Goal: Task Accomplishment & Management: Manage account settings

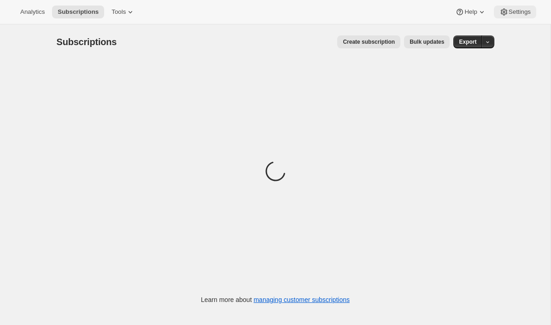
click at [515, 13] on span "Settings" at bounding box center [519, 11] width 22 height 7
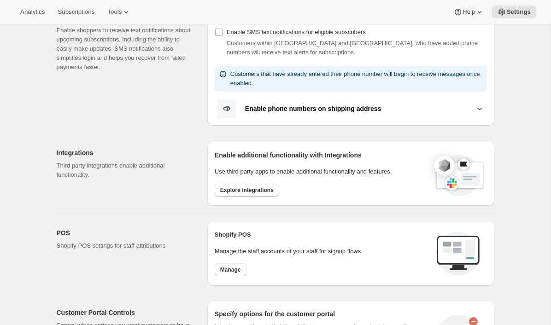
scroll to position [202, 0]
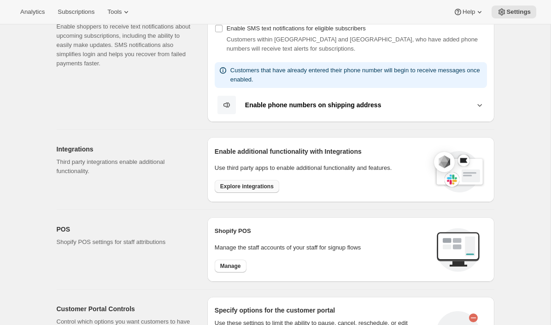
click at [241, 189] on span "Explore integrations" at bounding box center [246, 186] width 53 height 7
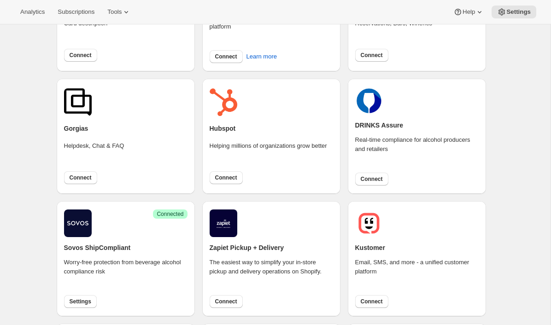
scroll to position [128, 0]
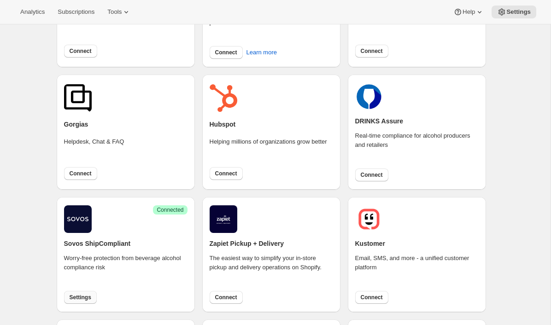
click at [71, 298] on span "Settings" at bounding box center [81, 297] width 22 height 7
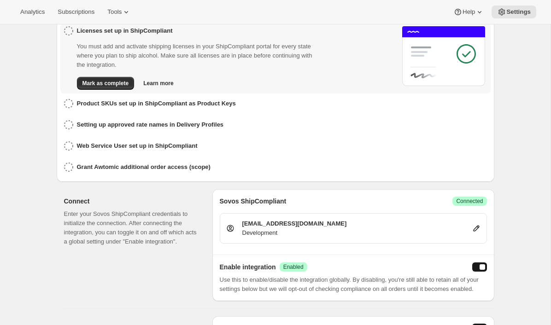
scroll to position [91, 0]
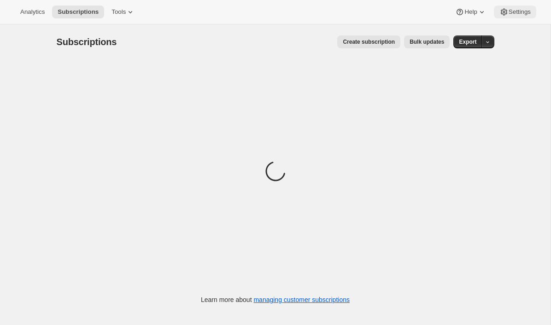
click at [509, 17] on button "Settings" at bounding box center [514, 12] width 42 height 13
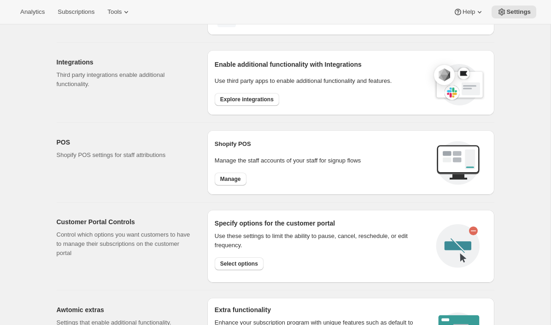
scroll to position [303, 0]
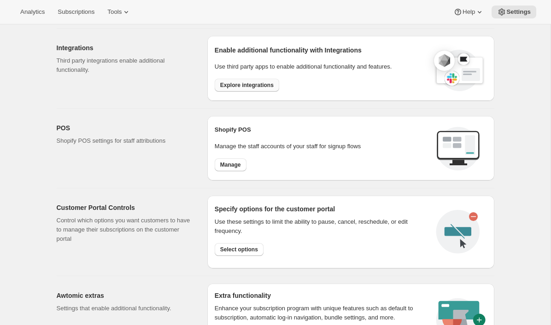
click at [258, 81] on span "Explore integrations" at bounding box center [246, 84] width 53 height 7
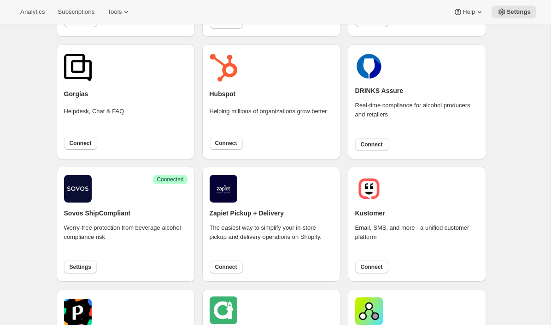
scroll to position [159, 0]
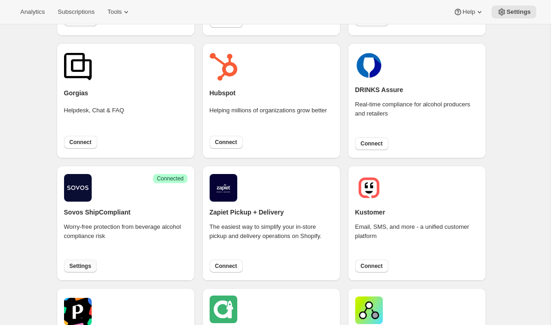
click at [80, 266] on span "Settings" at bounding box center [81, 265] width 22 height 7
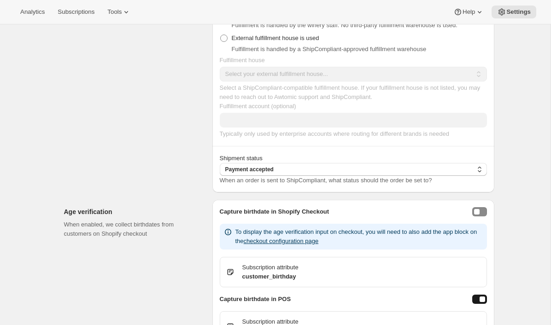
scroll to position [765, 0]
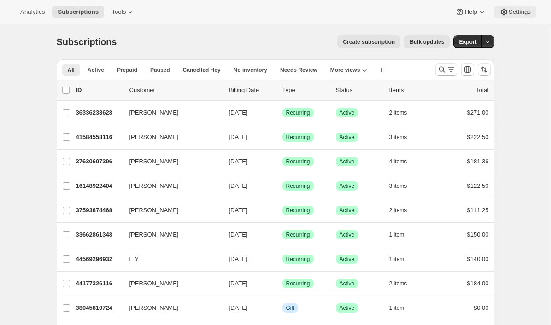
click at [517, 17] on button "Settings" at bounding box center [514, 12] width 42 height 13
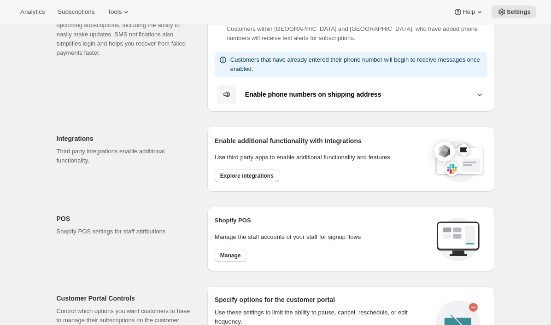
scroll to position [258, 0]
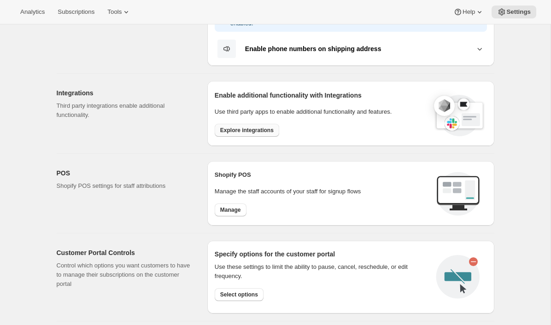
click at [254, 133] on span "Explore integrations" at bounding box center [246, 130] width 53 height 7
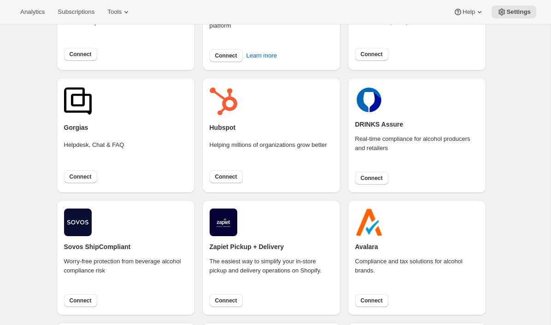
scroll to position [166, 0]
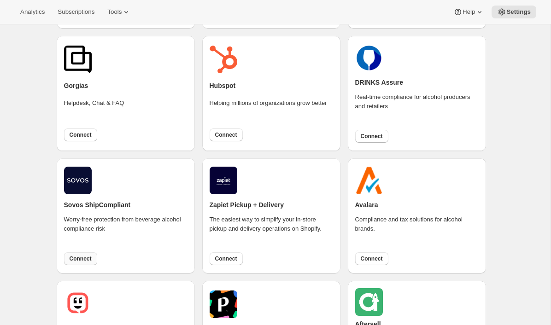
click at [87, 258] on span "Connect" at bounding box center [81, 258] width 22 height 7
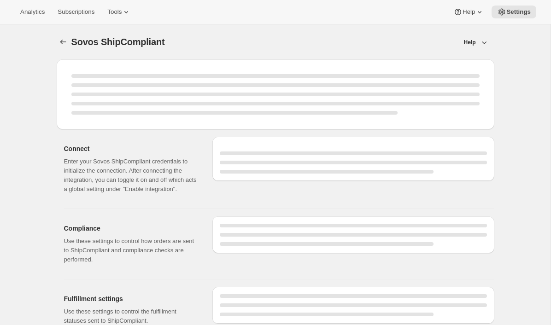
select select "development"
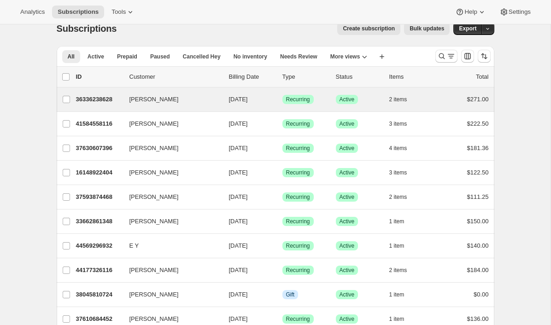
scroll to position [12, 0]
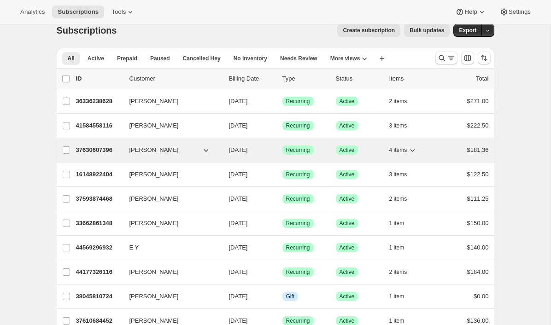
click at [98, 149] on p "37630607396" at bounding box center [99, 149] width 46 height 9
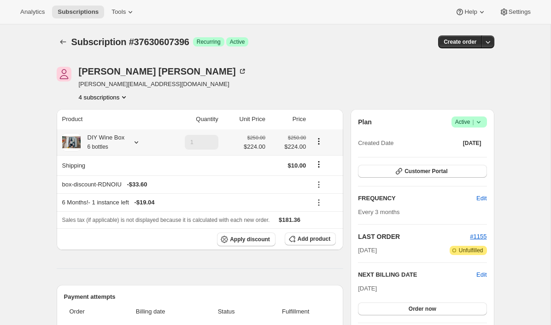
click at [136, 143] on icon at bounding box center [136, 142] width 9 height 9
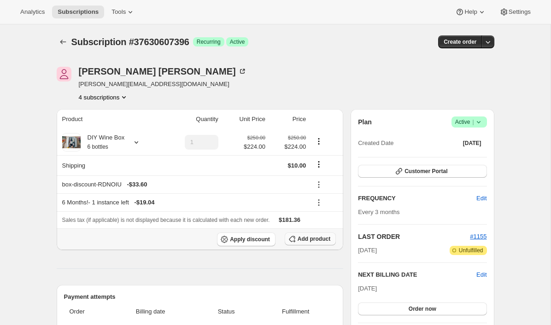
click at [316, 242] on span "Add product" at bounding box center [313, 238] width 33 height 7
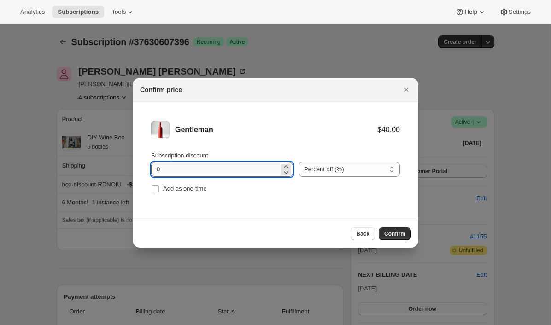
click at [154, 169] on input "0" at bounding box center [215, 169] width 128 height 15
type input "20"
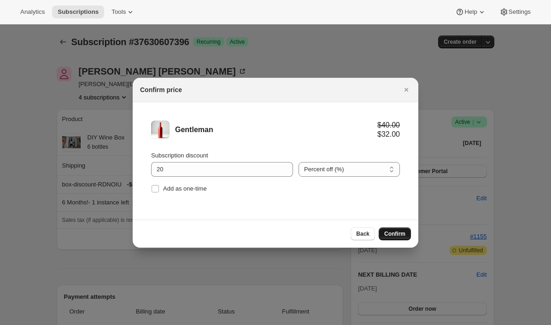
click at [389, 239] on button "Confirm" at bounding box center [394, 233] width 32 height 13
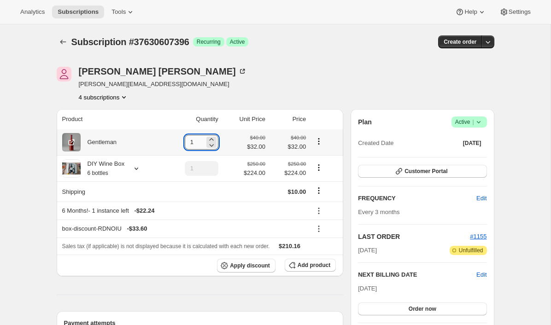
click at [194, 142] on input "1" at bounding box center [195, 142] width 20 height 15
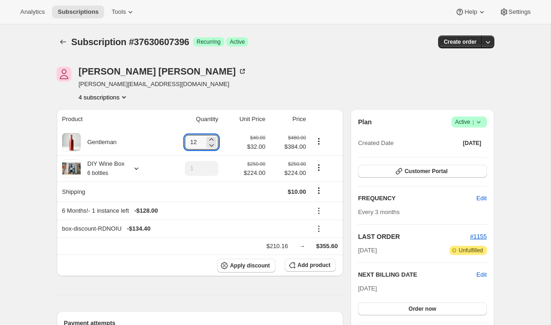
type input "12"
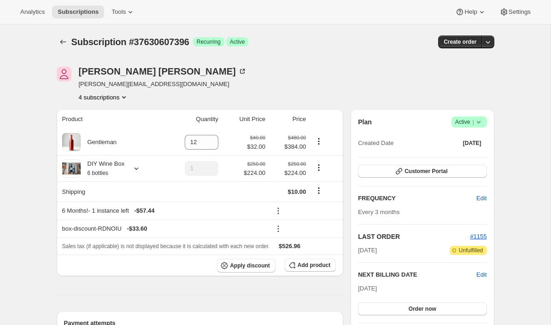
scroll to position [105, 0]
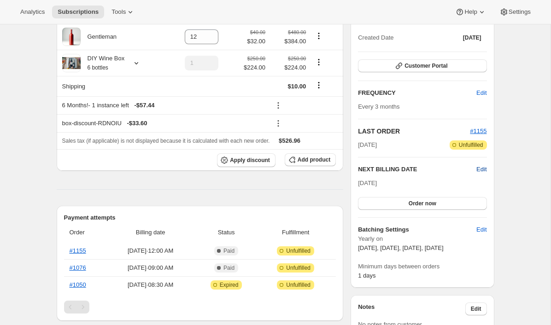
click at [484, 172] on span "Edit" at bounding box center [481, 169] width 10 height 9
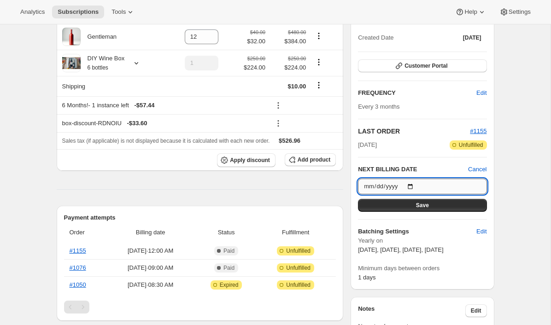
click at [412, 185] on input "2025-10-06" at bounding box center [422, 187] width 128 height 16
type input "2025-10-15"
click at [440, 207] on button "Save" at bounding box center [422, 205] width 128 height 13
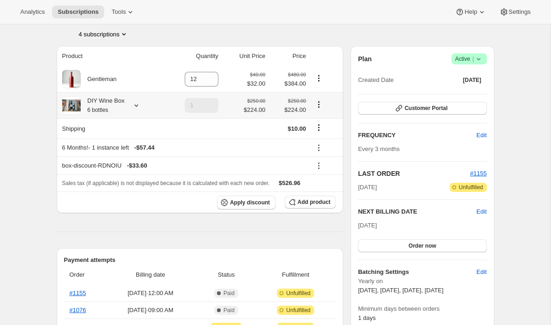
click at [136, 105] on icon at bounding box center [136, 105] width 9 height 9
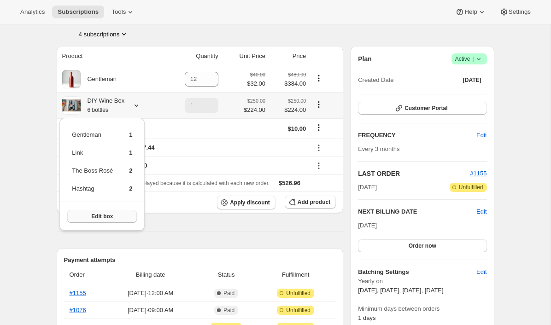
click at [104, 218] on span "Edit box" at bounding box center [102, 216] width 22 height 7
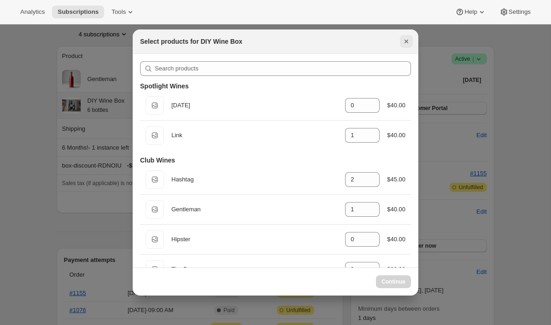
select select "gid://shopify/ProductVariant/41085701783588"
click at [406, 37] on icon "Close" at bounding box center [405, 41] width 9 height 9
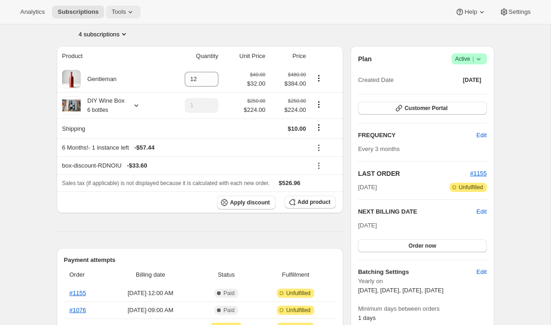
click at [126, 12] on span "Tools" at bounding box center [118, 11] width 14 height 7
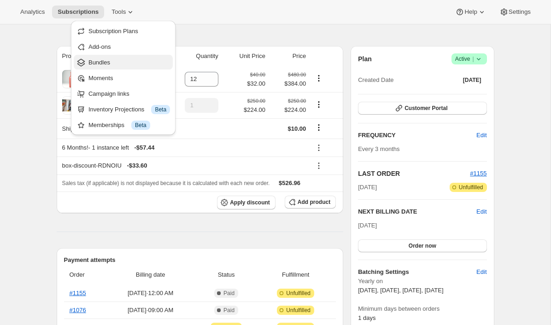
click at [120, 58] on span "Bundles" at bounding box center [128, 62] width 81 height 9
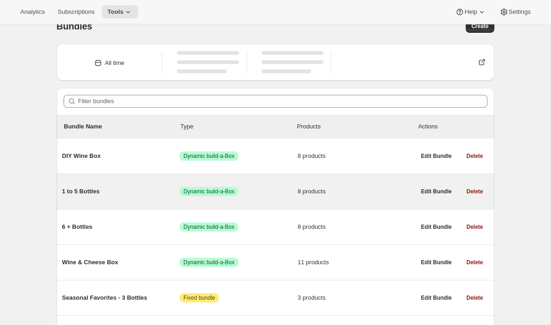
scroll to position [19, 0]
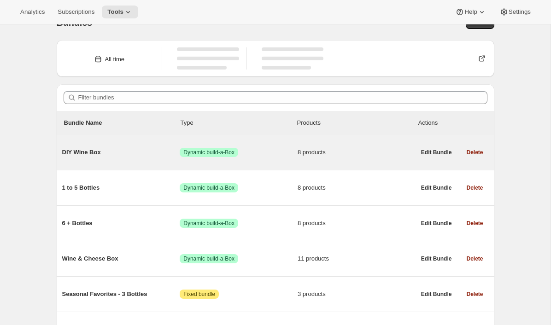
click at [129, 152] on span "DIY Wine Box" at bounding box center [121, 152] width 118 height 9
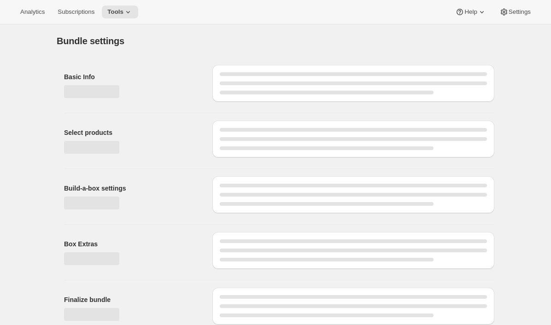
type input "DIY Wine Box"
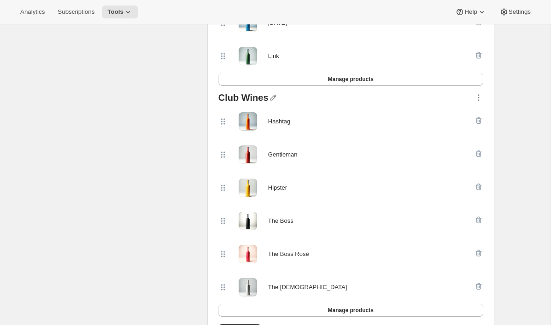
scroll to position [262, 0]
click at [476, 284] on icon "button" at bounding box center [478, 285] width 9 height 9
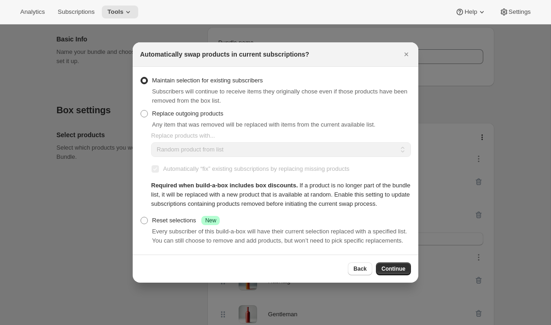
scroll to position [173, 0]
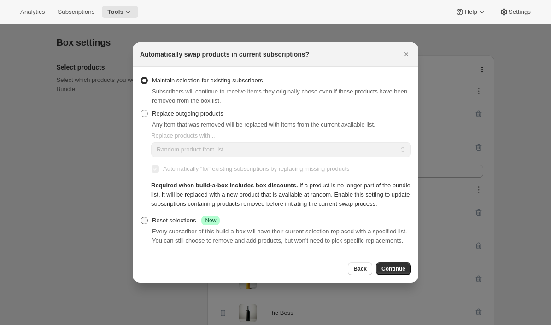
click at [170, 220] on div "Reset selections Success New" at bounding box center [186, 220] width 68 height 9
click at [141, 217] on input "Reset selections Success New" at bounding box center [140, 217] width 0 height 0
radio input "true"
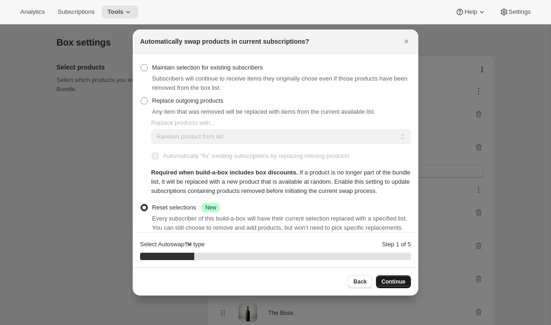
click at [395, 284] on span "Continue" at bounding box center [393, 281] width 24 height 7
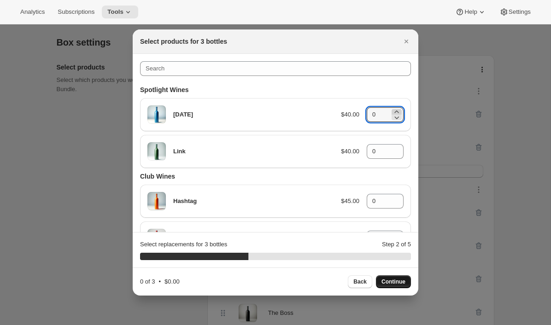
click at [396, 110] on icon ":rt2:" at bounding box center [396, 111] width 9 height 9
type input "1"
click at [397, 145] on icon ":rt2:" at bounding box center [396, 148] width 9 height 9
type input "1"
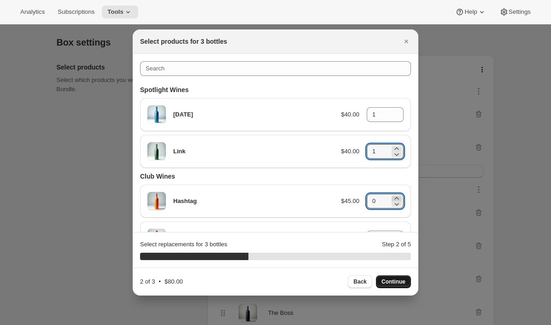
click at [396, 196] on icon ":rt2:" at bounding box center [396, 198] width 9 height 9
type input "1"
click at [401, 282] on span "Continue" at bounding box center [393, 281] width 24 height 7
type input "0"
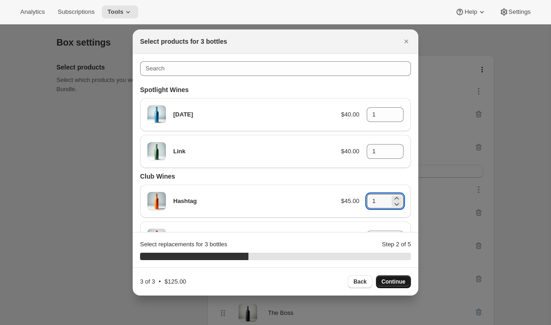
type input "0"
click at [398, 110] on icon ":rt2:" at bounding box center [396, 111] width 9 height 9
type input "2"
click at [397, 148] on icon ":rt2:" at bounding box center [396, 148] width 4 height 2
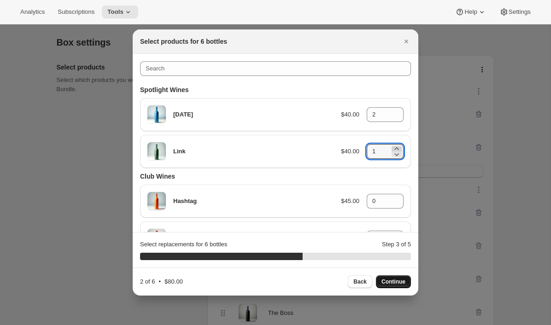
click at [397, 148] on icon ":rt2:" at bounding box center [396, 148] width 4 height 2
type input "2"
click at [397, 197] on icon ":rt2:" at bounding box center [396, 198] width 9 height 9
type input "2"
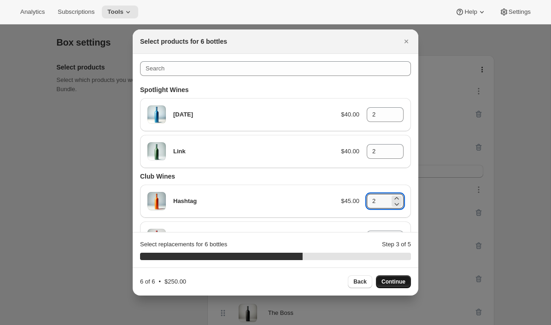
click at [389, 285] on button "Continue" at bounding box center [393, 281] width 35 height 13
type input "0"
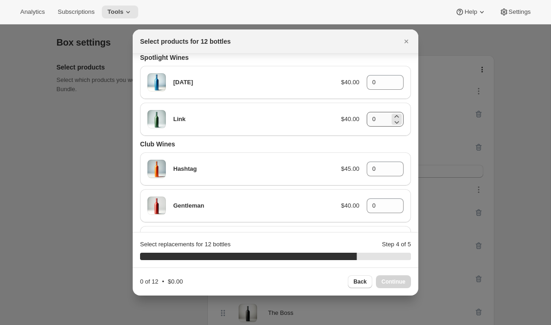
scroll to position [30, 0]
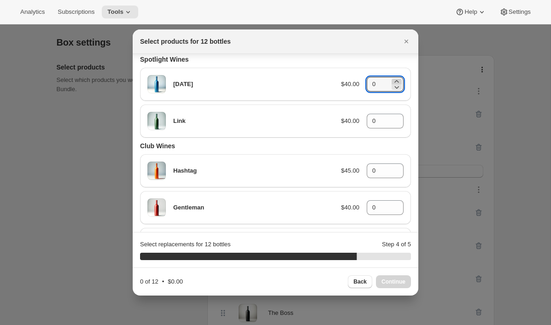
click at [399, 79] on icon ":rt2:" at bounding box center [396, 81] width 9 height 9
type input "2"
click at [395, 116] on icon ":rt2:" at bounding box center [396, 118] width 9 height 9
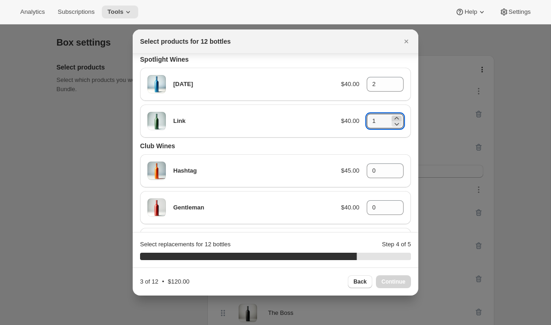
type input "2"
click at [396, 167] on icon ":rt2:" at bounding box center [396, 168] width 4 height 2
type input "2"
click at [395, 203] on icon ":rt2:" at bounding box center [396, 204] width 9 height 9
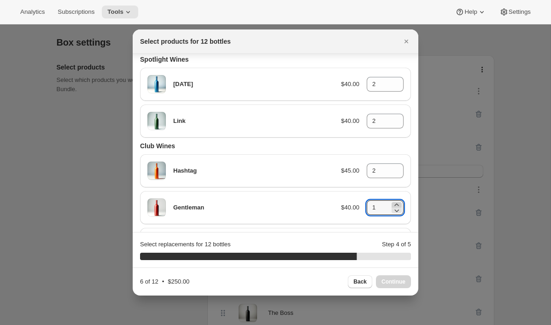
click at [395, 203] on icon ":rt2:" at bounding box center [396, 204] width 9 height 9
type input "2"
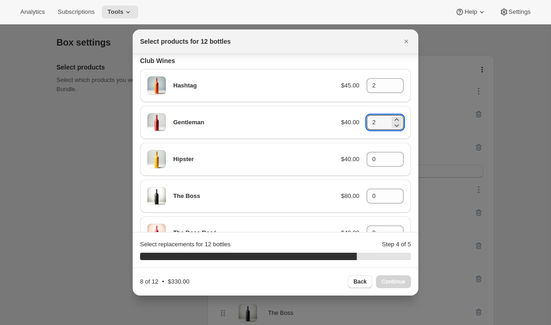
scroll to position [117, 0]
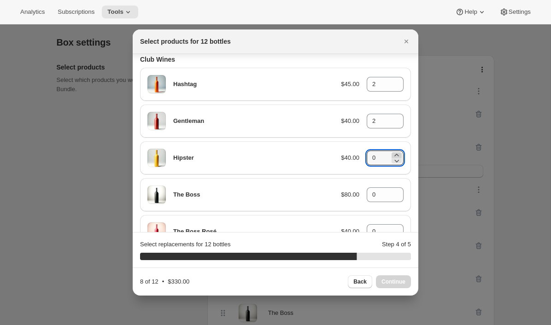
click at [398, 155] on icon ":rt2:" at bounding box center [396, 155] width 4 height 2
type input "2"
click at [396, 193] on icon ":rt2:" at bounding box center [396, 197] width 9 height 9
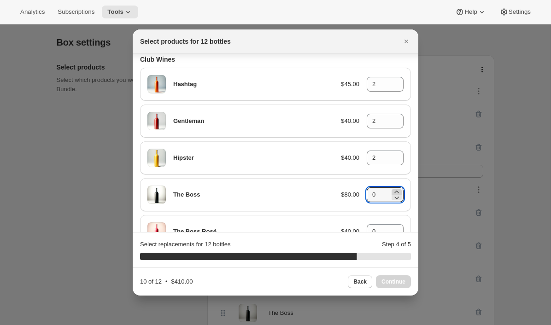
click at [396, 192] on icon ":rt2:" at bounding box center [396, 191] width 9 height 9
type input "2"
click at [388, 281] on span "Continue" at bounding box center [393, 281] width 24 height 7
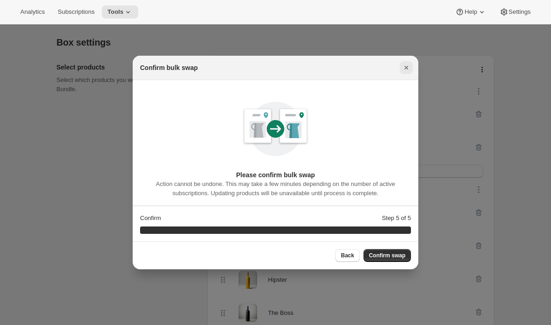
click at [404, 69] on icon "Close" at bounding box center [405, 67] width 9 height 9
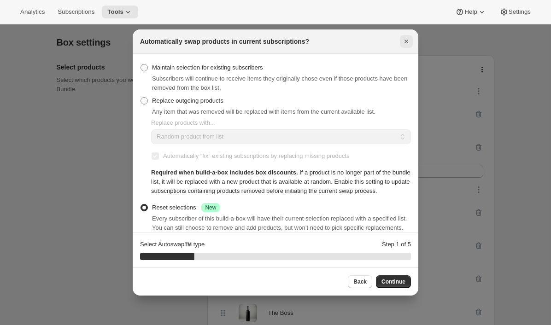
click at [407, 42] on icon "Close" at bounding box center [406, 42] width 4 height 4
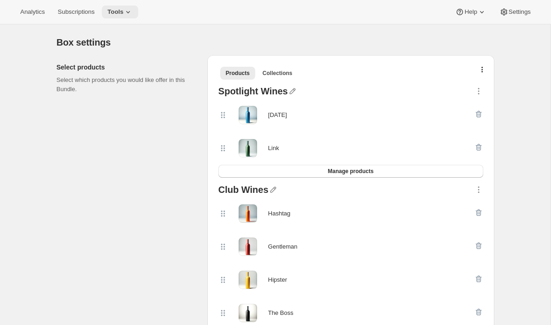
click at [123, 18] on button "Tools" at bounding box center [120, 12] width 36 height 13
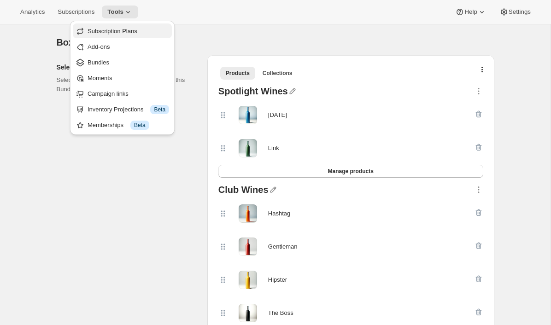
click at [129, 35] on button "Subscription Plans" at bounding box center [122, 30] width 99 height 15
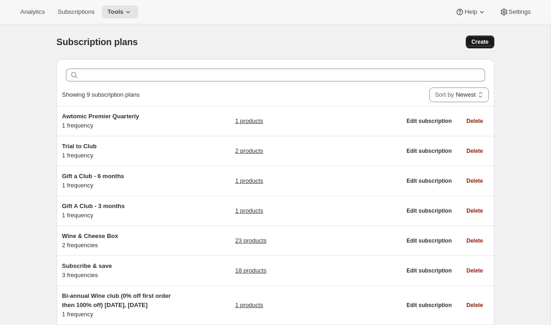
click at [483, 43] on span "Create" at bounding box center [479, 41] width 17 height 7
select select "WEEK"
select select "MONTH"
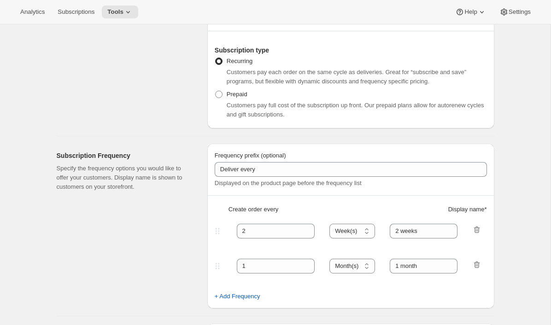
scroll to position [159, 0]
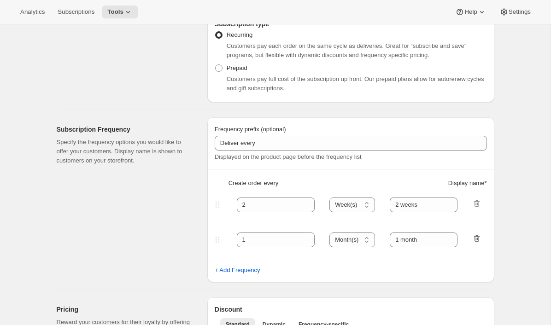
click at [474, 243] on icon "button" at bounding box center [476, 238] width 9 height 9
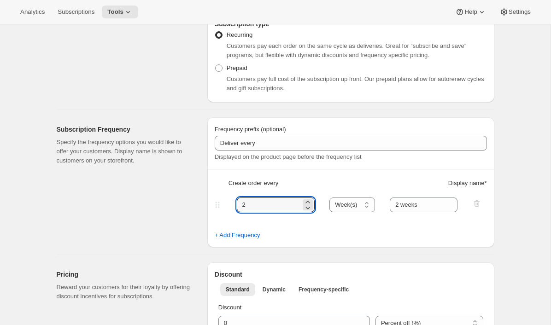
drag, startPoint x: 249, startPoint y: 204, endPoint x: 216, endPoint y: 204, distance: 33.6
click at [220, 204] on div "2 Day(s) Week(s) Month(s) Year(s) Week(s) 2 weeks" at bounding box center [347, 204] width 268 height 15
type input "6"
click at [362, 204] on select "Day(s) Week(s) Month(s) Year(s)" at bounding box center [352, 204] width 46 height 15
select select "MONTH"
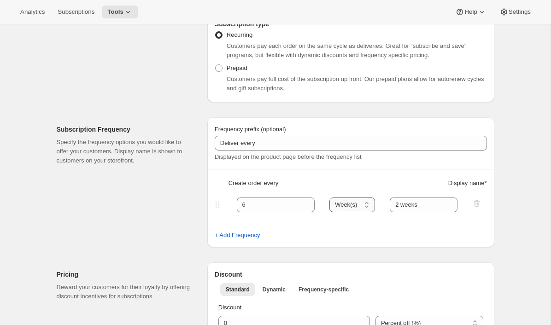
click at [330, 197] on select "Day(s) Week(s) Month(s) Year(s)" at bounding box center [352, 204] width 46 height 15
drag, startPoint x: 429, startPoint y: 207, endPoint x: 318, endPoint y: 206, distance: 111.4
click at [325, 206] on div "6 Day(s) Week(s) Month(s) Year(s) Month(s) 2 weeks" at bounding box center [347, 204] width 268 height 15
type input "6 months"
click at [182, 246] on div "Subscription Frequency Specify the frequency options you would like to offer yo…" at bounding box center [128, 182] width 143 height 130
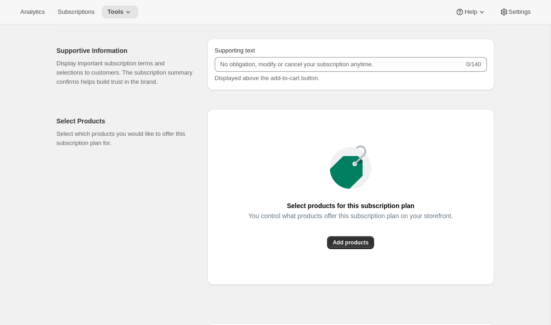
scroll to position [772, 0]
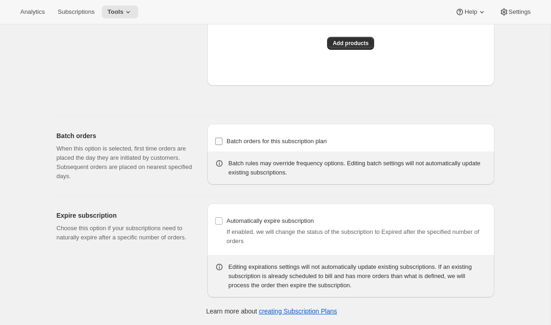
click at [283, 141] on span "Batch orders for this subscription plan" at bounding box center [276, 141] width 100 height 7
click at [222, 141] on input "Batch orders for this subscription plan" at bounding box center [218, 141] width 7 height 7
checkbox input "true"
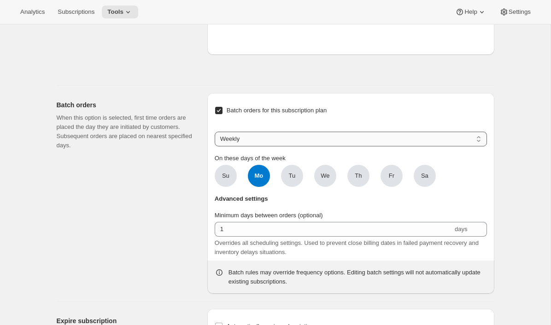
click at [270, 146] on select "Weekly Monthly Yearly" at bounding box center [351, 139] width 272 height 15
select select "YEARDAY"
click at [215, 146] on select "Weekly Monthly Yearly" at bounding box center [351, 139] width 272 height 15
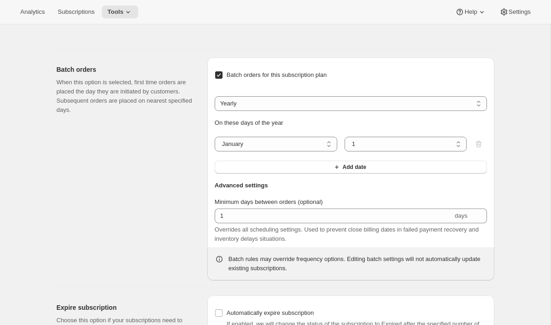
scroll to position [811, 0]
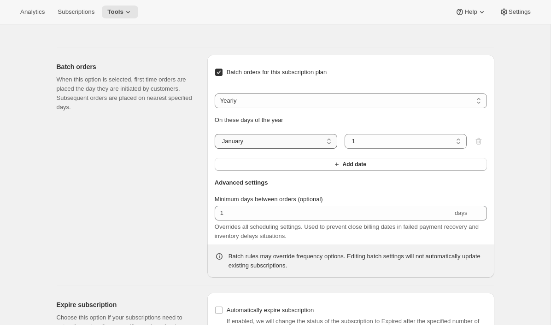
click at [291, 149] on select "January February March April May June July August September October November De…" at bounding box center [276, 141] width 122 height 15
click at [259, 171] on button "Add date" at bounding box center [351, 164] width 272 height 13
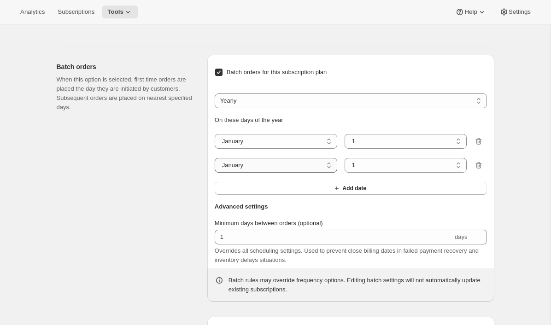
click at [256, 173] on select "January February March April May June July August September October November De…" at bounding box center [276, 165] width 122 height 15
select select "7"
click at [215, 173] on select "January February March April May June July August September October November De…" at bounding box center [276, 165] width 122 height 15
click at [191, 234] on div "Batch orders When this option is selected, first time orders are placed the day…" at bounding box center [128, 178] width 143 height 247
type input "2"
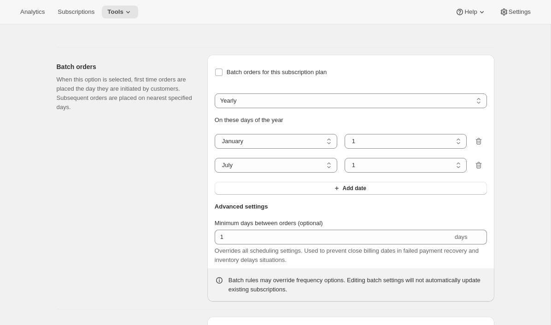
select select "WEEK"
type input "2 weeks"
checkbox input "false"
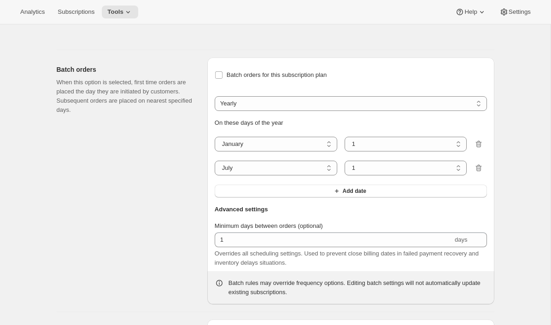
select select "MONTH"
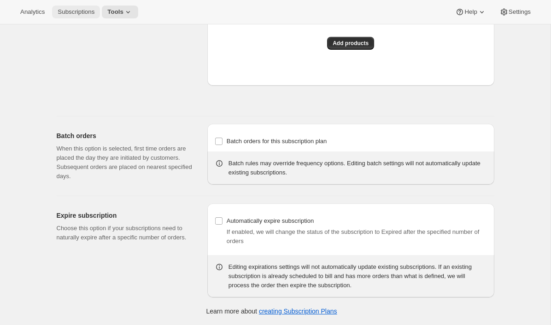
click at [91, 15] on span "Subscriptions" at bounding box center [76, 11] width 37 height 7
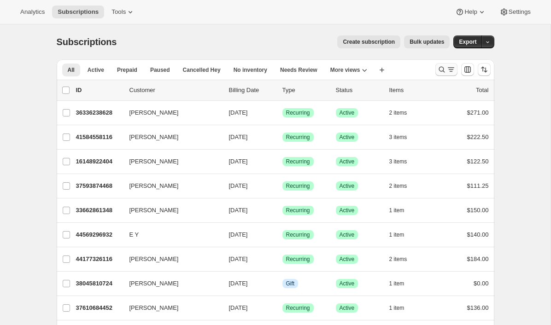
click at [449, 70] on icon "Search and filter results" at bounding box center [450, 69] width 9 height 9
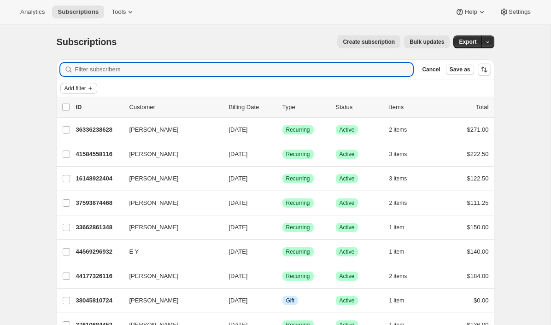
click at [85, 87] on span "Add filter" at bounding box center [75, 88] width 22 height 7
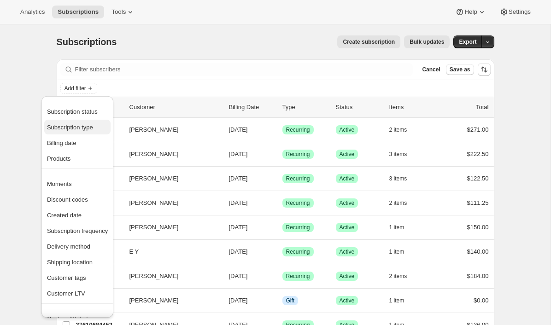
click at [79, 133] on button "Subscription type" at bounding box center [77, 127] width 66 height 15
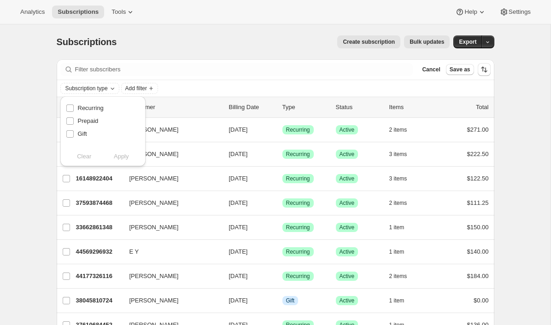
click at [111, 94] on div "Subscription type Recurring Prepaid Gift Clear Apply" at bounding box center [103, 134] width 93 height 80
click at [108, 88] on span "Subscription type" at bounding box center [86, 88] width 42 height 7
click at [98, 86] on span "Subscription type" at bounding box center [86, 88] width 42 height 7
click at [145, 92] on span "Add filter" at bounding box center [136, 88] width 22 height 7
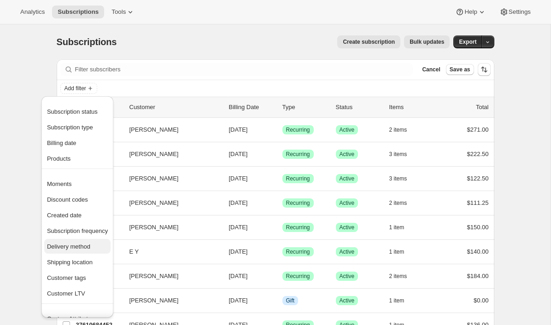
click at [63, 251] on button "Delivery method" at bounding box center [77, 246] width 66 height 15
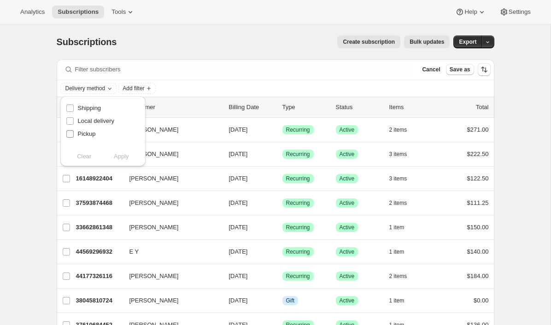
click at [86, 131] on span "Pickup" at bounding box center [87, 133] width 18 height 7
click at [74, 131] on input "Pickup" at bounding box center [69, 133] width 7 height 7
checkbox input "true"
click at [112, 157] on button "Apply" at bounding box center [121, 156] width 48 height 15
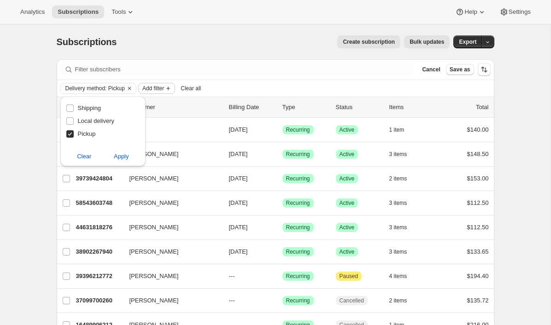
click at [160, 91] on span "Add filter" at bounding box center [153, 88] width 22 height 7
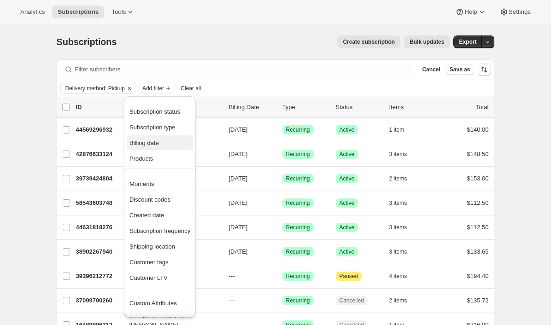
click at [152, 148] on button "Billing date" at bounding box center [160, 142] width 66 height 15
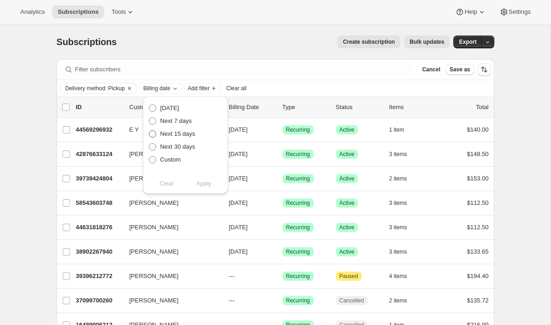
click at [176, 133] on span "Next 15 days" at bounding box center [177, 133] width 35 height 7
click at [149, 131] on input "Next 15 days" at bounding box center [149, 130] width 0 height 0
radio input "true"
click at [209, 186] on span "Apply" at bounding box center [203, 183] width 15 height 9
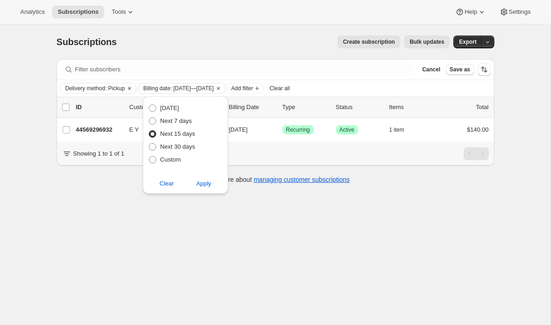
click at [304, 55] on div "Subscriptions. This page is ready Subscriptions Create subscription Bulk update…" at bounding box center [275, 41] width 437 height 35
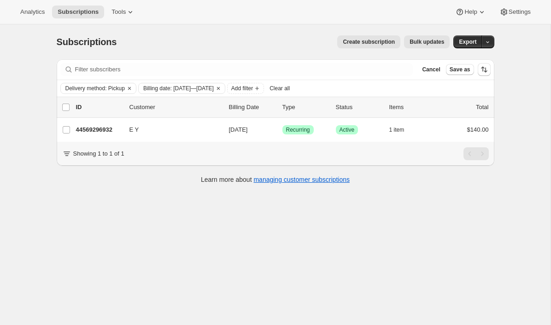
click at [431, 42] on span "Bulk updates" at bounding box center [426, 41] width 35 height 7
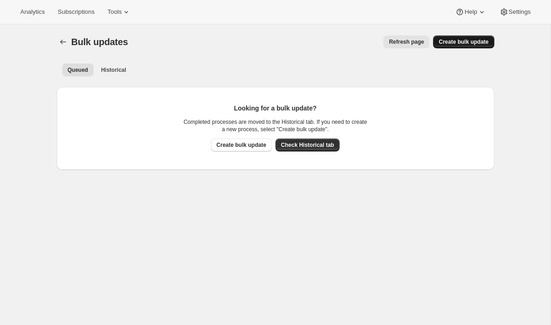
click at [461, 45] on span "Create bulk update" at bounding box center [463, 41] width 50 height 7
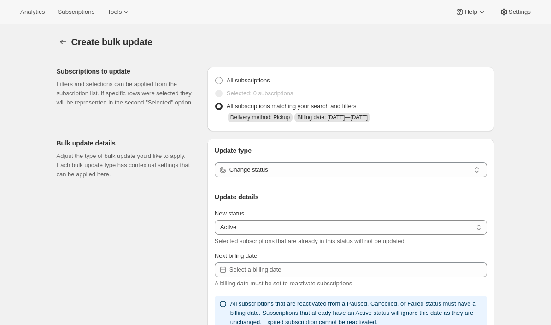
select select "12"
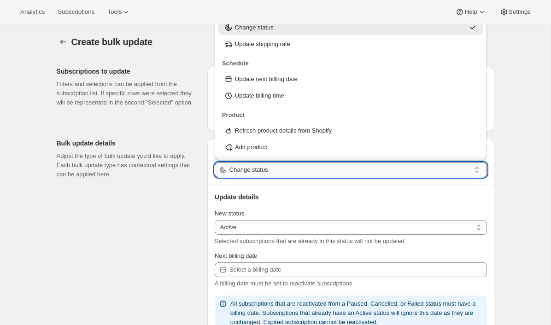
click at [321, 166] on input "Change status" at bounding box center [349, 169] width 241 height 15
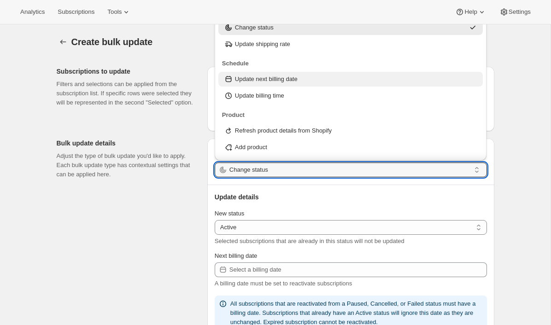
click at [300, 84] on div "Update next billing date" at bounding box center [350, 79] width 265 height 15
type input "Update next billing date"
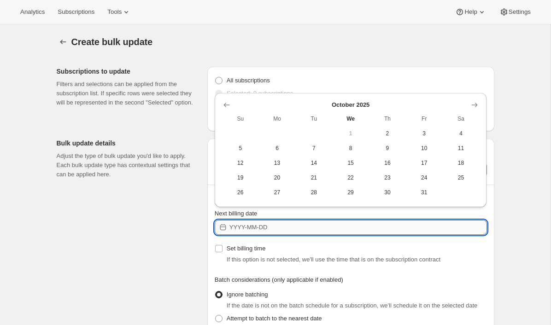
click at [264, 225] on input "Next billing date" at bounding box center [357, 227] width 257 height 15
click at [422, 134] on span "3" at bounding box center [423, 133] width 29 height 7
type input "2025-10-03"
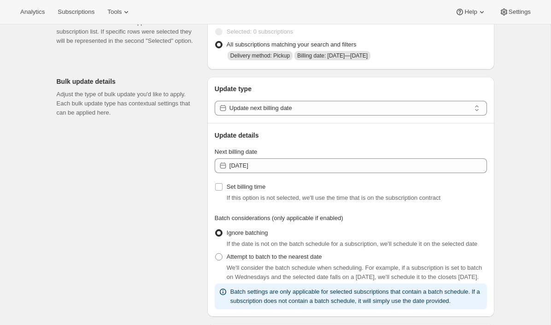
scroll to position [62, 0]
click at [268, 192] on div "Set billing time If this option is not selected, we'll use the time that is on …" at bounding box center [351, 191] width 272 height 22
click at [254, 186] on span "Set billing time" at bounding box center [245, 186] width 39 height 7
click at [222, 186] on input "Set billing time" at bounding box center [218, 186] width 7 height 7
checkbox input "true"
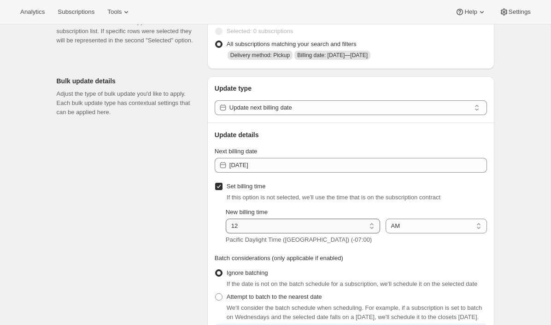
click at [248, 230] on select "01 02 03 04 05 06 07 08 09 10 11 12" at bounding box center [303, 226] width 154 height 15
select select "7"
click at [226, 219] on select "01 02 03 04 05 06 07 08 09 10 11 12" at bounding box center [303, 226] width 154 height 15
click at [513, 233] on div "Create bulk update. This page is ready Create bulk update Subscriptions to upda…" at bounding box center [275, 319] width 550 height 714
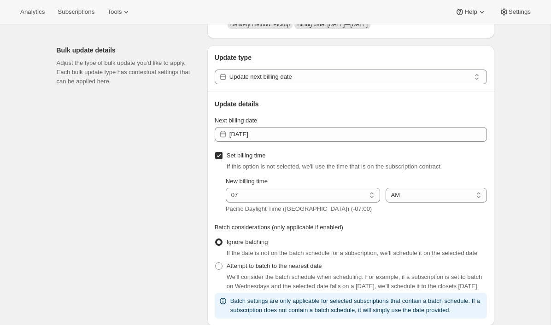
scroll to position [93, 0]
click at [80, 15] on span "Subscriptions" at bounding box center [76, 11] width 37 height 7
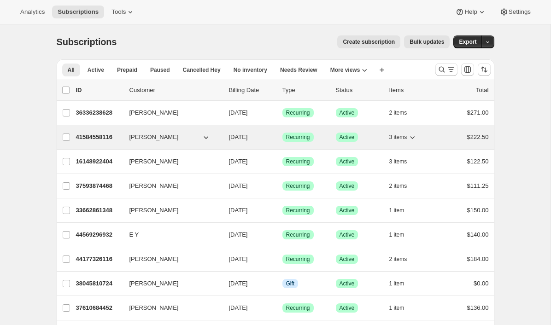
click at [97, 132] on div "41584558116 Emily Yuhas 10/03/2025 Success Recurring Success Active 3 items $22…" at bounding box center [282, 137] width 412 height 13
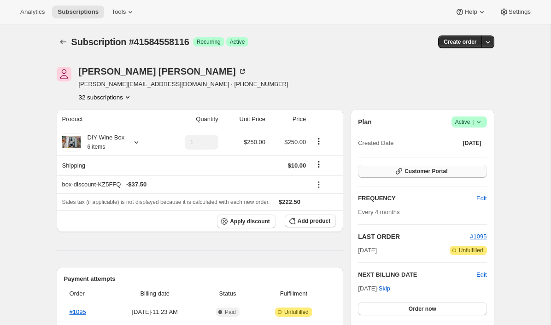
click at [393, 173] on button "Customer Portal" at bounding box center [422, 171] width 128 height 13
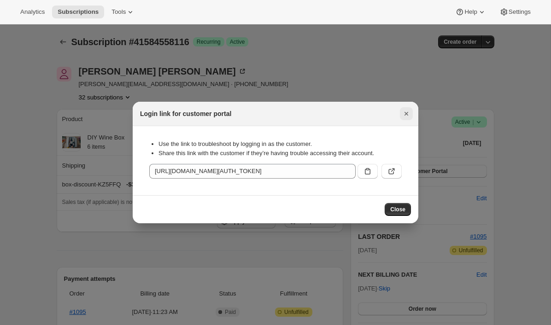
click at [404, 116] on icon "Close" at bounding box center [405, 113] width 9 height 9
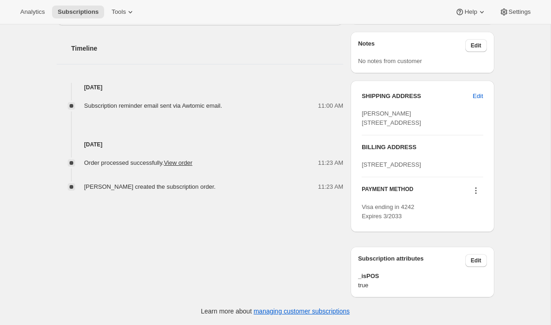
scroll to position [350, 0]
click at [473, 195] on icon at bounding box center [475, 190] width 9 height 9
click at [466, 273] on span "Add credit card" at bounding box center [461, 276] width 40 height 7
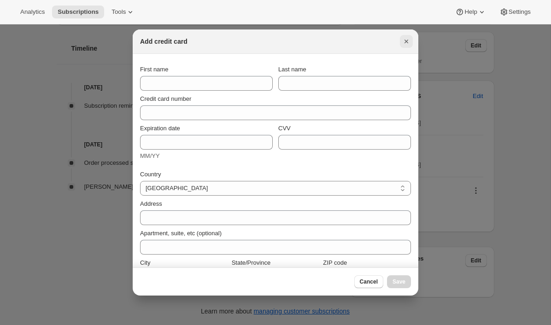
click at [406, 39] on icon "Close" at bounding box center [405, 41] width 9 height 9
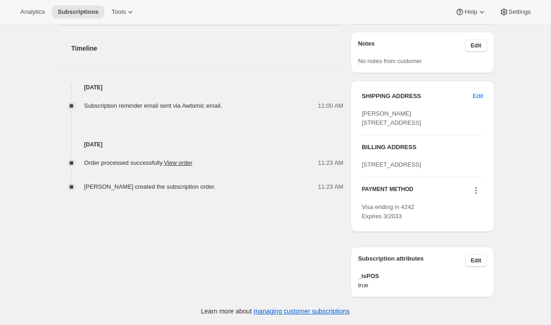
click at [476, 195] on icon at bounding box center [475, 190] width 9 height 9
click at [465, 257] on span "Select payment method" at bounding box center [472, 260] width 63 height 7
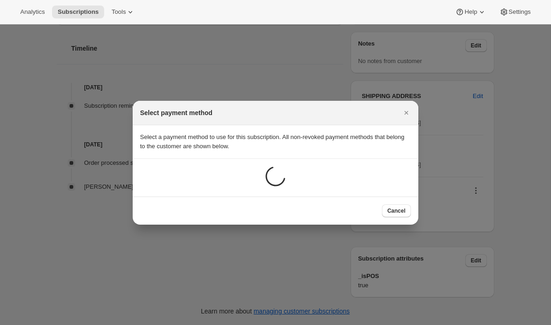
scroll to position [0, 0]
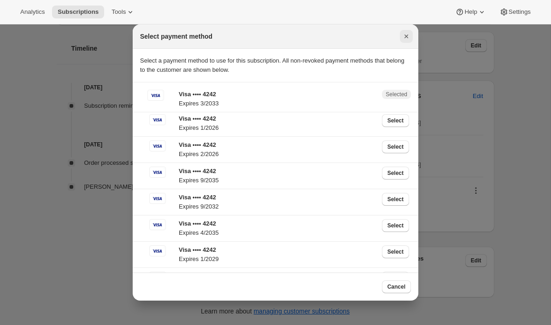
click at [405, 40] on icon "Close" at bounding box center [405, 36] width 9 height 9
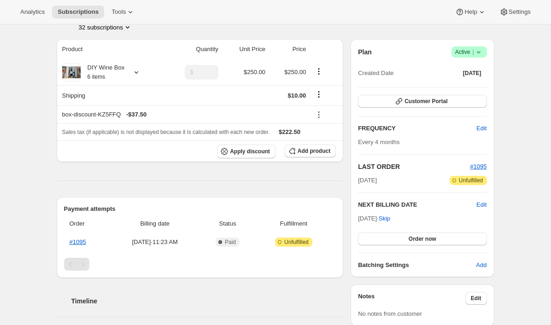
scroll to position [67, 0]
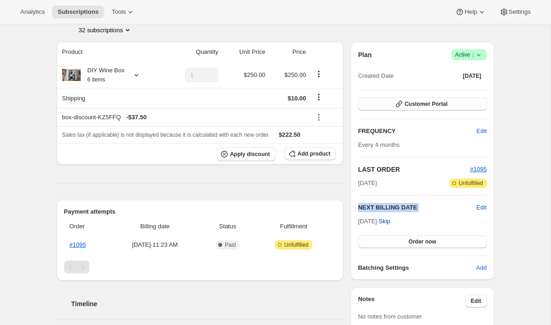
drag, startPoint x: 357, startPoint y: 220, endPoint x: 394, endPoint y: 220, distance: 36.8
click at [394, 220] on div "Plan Success Active | Created Date Jun 3, 2025 Customer Portal FREQUENCY Edit E…" at bounding box center [421, 161] width 143 height 238
click at [518, 215] on div "Subscription #41584558116. This page is ready Subscription #41584558116 Success…" at bounding box center [275, 268] width 550 height 623
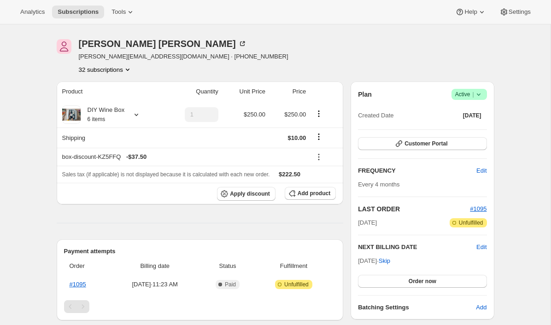
scroll to position [0, 0]
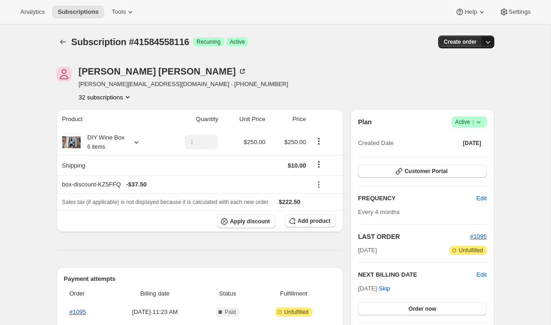
click at [490, 41] on icon "button" at bounding box center [487, 41] width 9 height 9
click at [456, 80] on span "Create custom one-time order" at bounding box center [449, 76] width 80 height 7
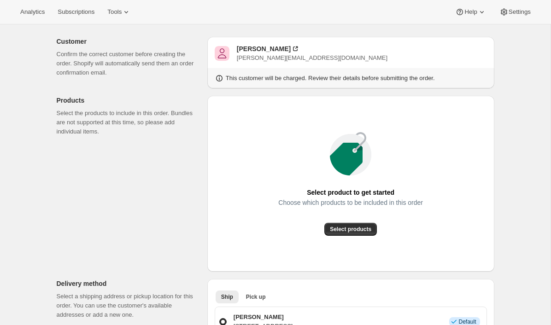
scroll to position [48, 0]
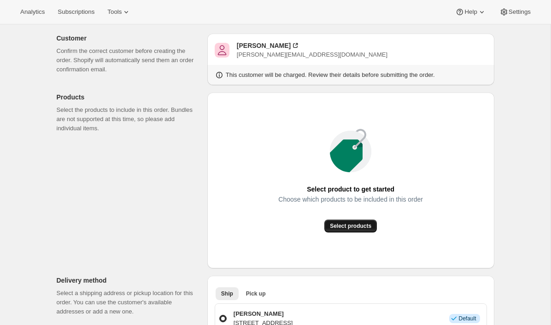
click at [349, 223] on span "Select products" at bounding box center [350, 225] width 41 height 7
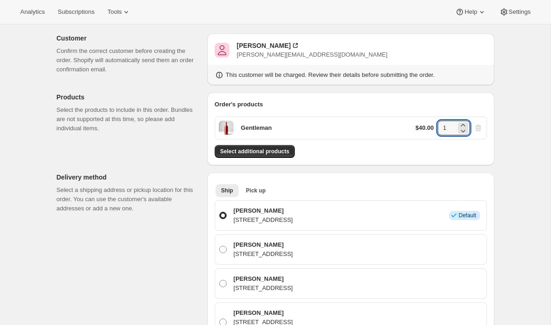
drag, startPoint x: 446, startPoint y: 129, endPoint x: 430, endPoint y: 129, distance: 16.1
click at [430, 129] on div "$40.00 1" at bounding box center [448, 128] width 67 height 15
type input "6"
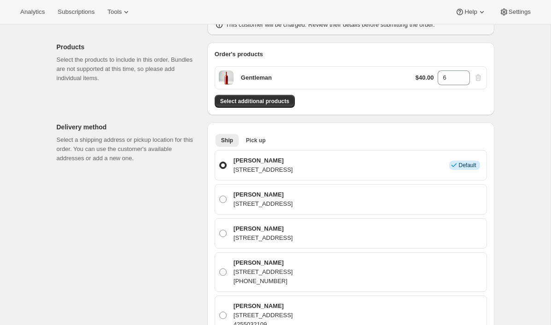
scroll to position [114, 0]
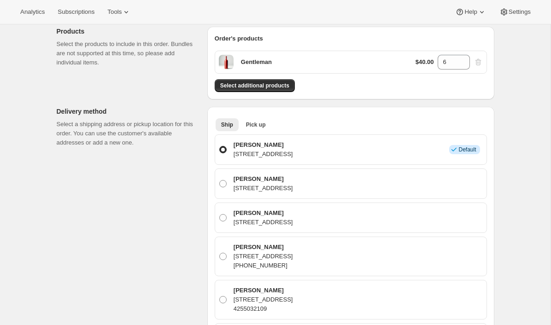
click at [253, 170] on div "Emily Yuhas 12318 15th Avenue Northeast, Seattle, WA, 98125, United States" at bounding box center [351, 183] width 272 height 30
click at [247, 188] on p "12318 15th Avenue Northeast, Seattle, WA, 98125, United States" at bounding box center [262, 188] width 59 height 9
click at [220, 180] on input "Emily Yuhas 12318 15th Avenue Northeast, Seattle, WA, 98125, United States" at bounding box center [219, 180] width 0 height 0
radio input "true"
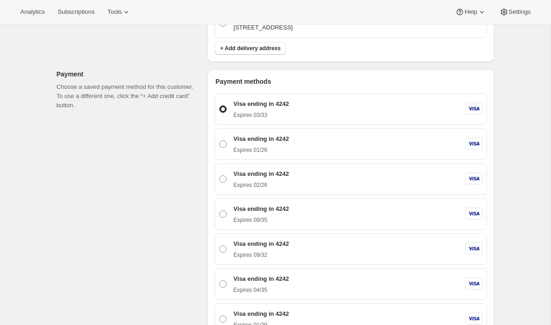
scroll to position [567, 0]
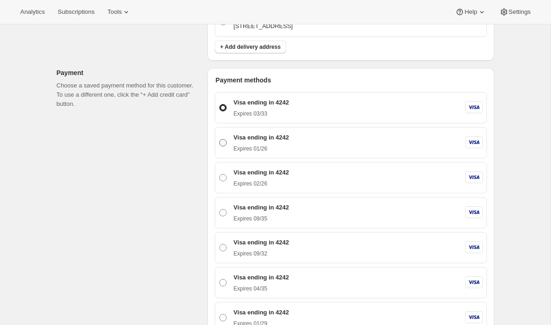
click at [261, 145] on p "Expires 01/26" at bounding box center [260, 148] width 55 height 7
click at [220, 139] on input "Visa ending in 4242 Expires 01/26" at bounding box center [219, 139] width 0 height 0
radio input "true"
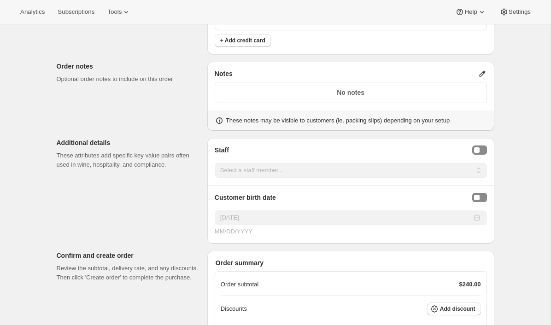
scroll to position [940, 0]
click at [484, 152] on button "Staff Selector" at bounding box center [479, 149] width 15 height 9
click at [423, 168] on select "Select a staff member... Emily Yuhas Adrian Andrade" at bounding box center [351, 169] width 272 height 15
select select "associate-0"
click at [215, 162] on select "Select a staff member... Emily Yuhas Adrian Andrade" at bounding box center [351, 169] width 272 height 15
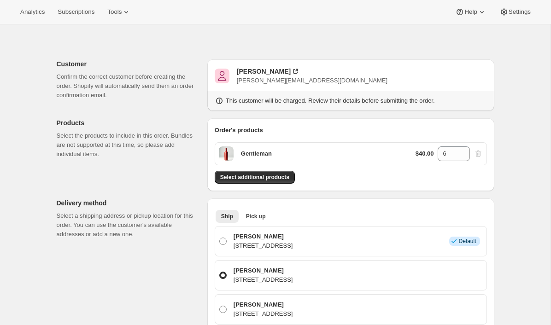
scroll to position [0, 0]
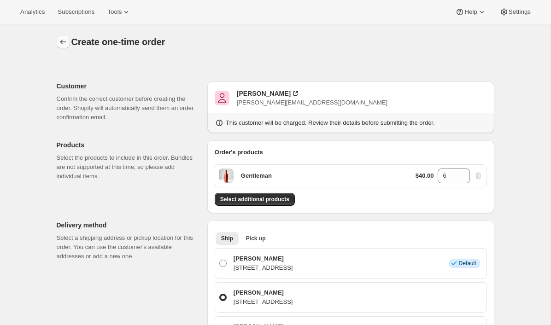
click at [63, 44] on icon "button" at bounding box center [62, 41] width 9 height 9
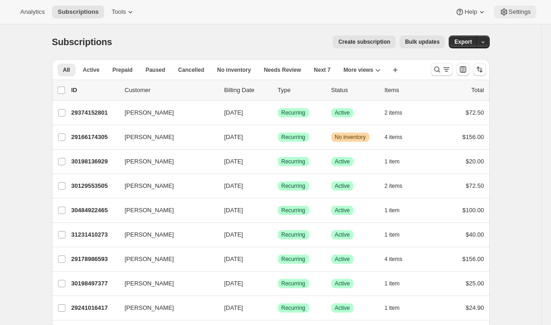
click at [524, 12] on span "Settings" at bounding box center [519, 11] width 22 height 7
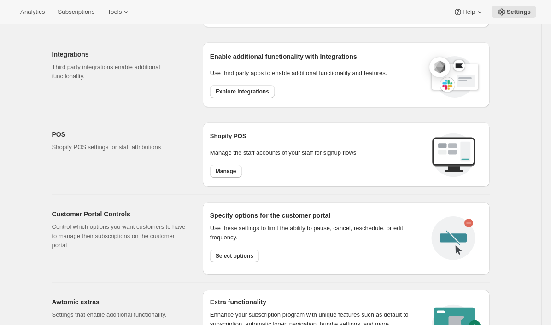
scroll to position [296, 0]
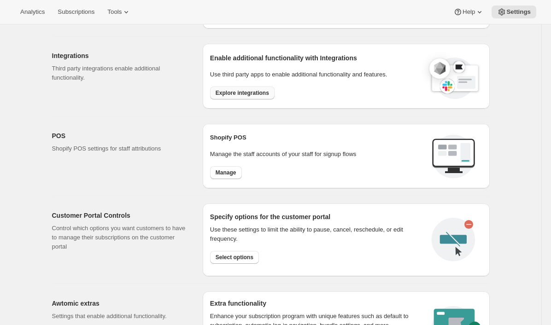
click at [242, 91] on span "Explore integrations" at bounding box center [241, 92] width 53 height 7
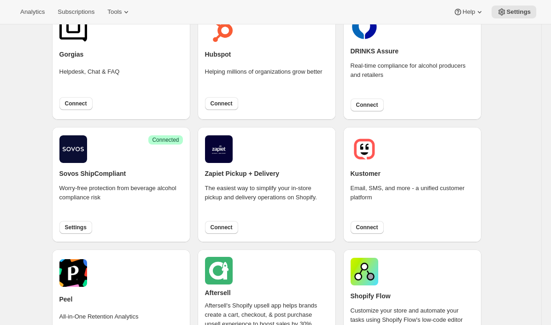
scroll to position [214, 0]
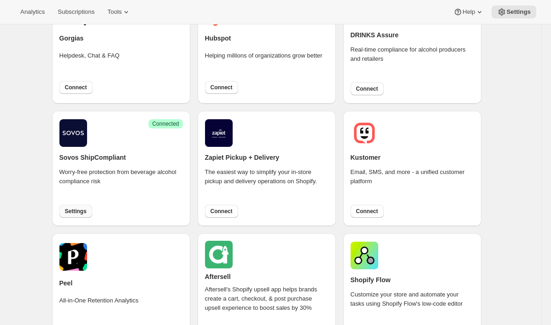
click at [68, 215] on button "Settings" at bounding box center [75, 211] width 33 height 13
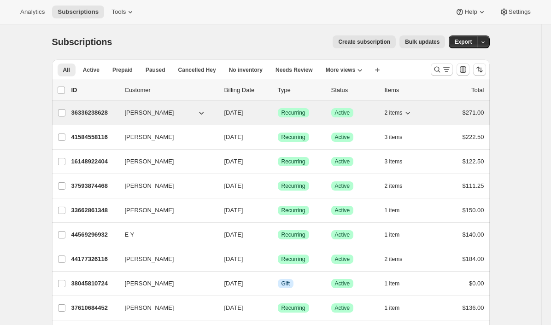
click at [101, 111] on p "36336238628" at bounding box center [94, 112] width 46 height 9
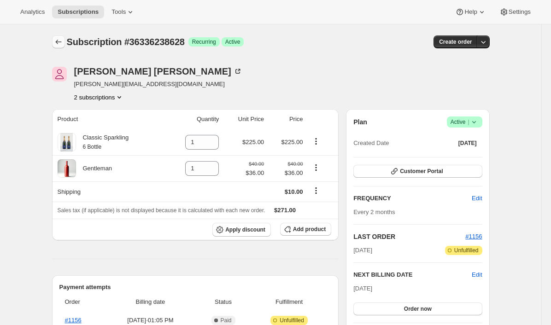
click at [54, 41] on icon "Subscriptions" at bounding box center [58, 41] width 9 height 9
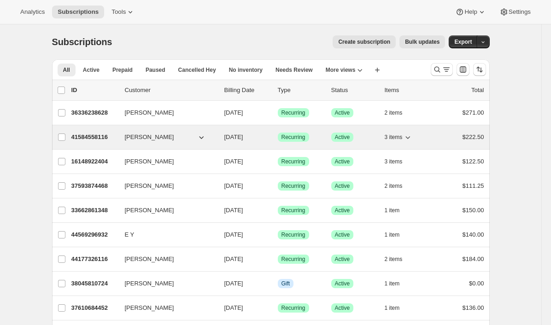
click at [85, 138] on p "41584558116" at bounding box center [94, 137] width 46 height 9
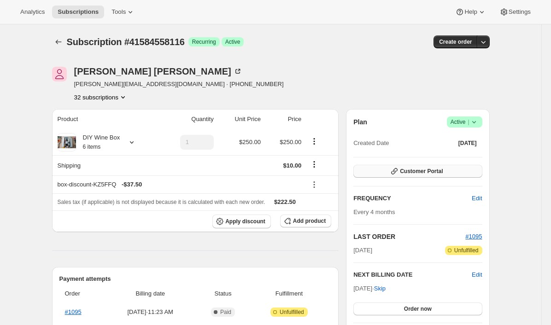
click at [400, 177] on button "Customer Portal" at bounding box center [417, 171] width 128 height 13
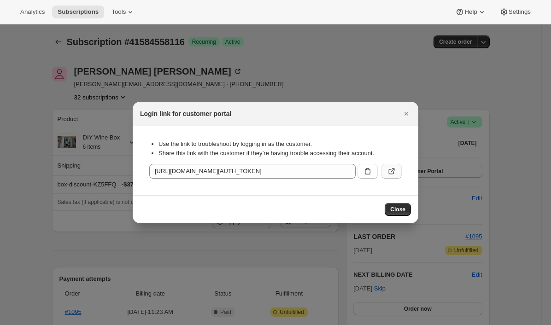
click at [397, 172] on button ":rov:" at bounding box center [391, 171] width 20 height 15
click at [408, 112] on icon "Close" at bounding box center [405, 113] width 9 height 9
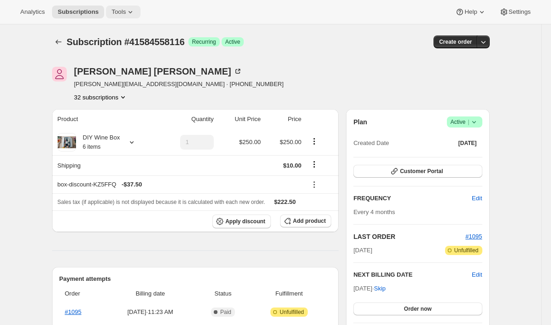
click at [135, 14] on icon at bounding box center [130, 11] width 9 height 9
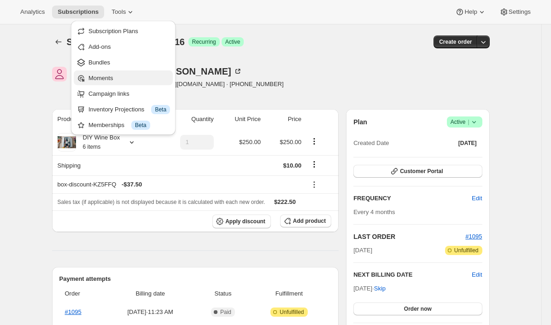
click at [106, 80] on span "Moments" at bounding box center [100, 78] width 24 height 7
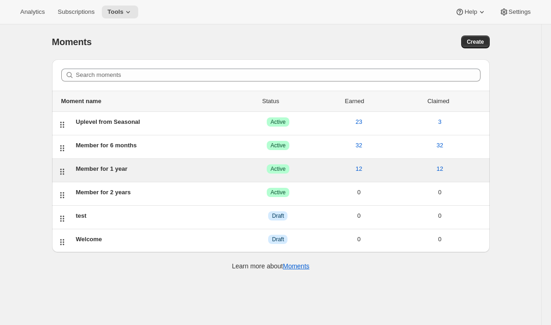
click at [85, 171] on div "Member for 1 year" at bounding box center [157, 168] width 162 height 9
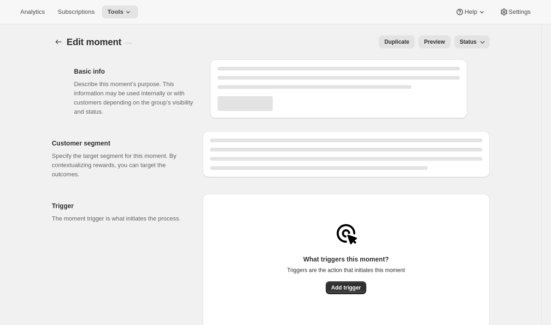
select select "INDEFINETELY"
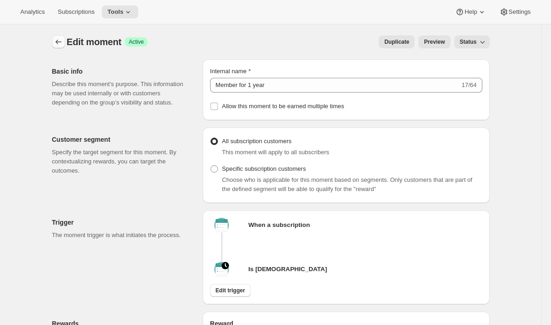
click at [58, 40] on icon "Create moment" at bounding box center [58, 41] width 9 height 9
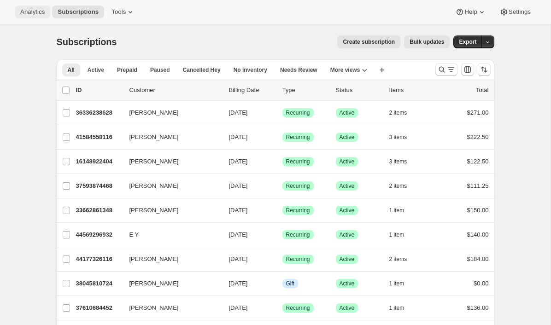
click at [32, 12] on span "Analytics" at bounding box center [32, 11] width 24 height 7
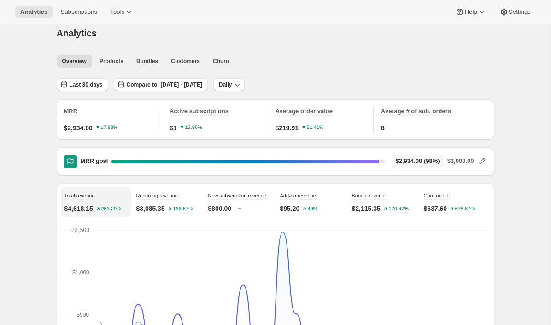
scroll to position [6, 0]
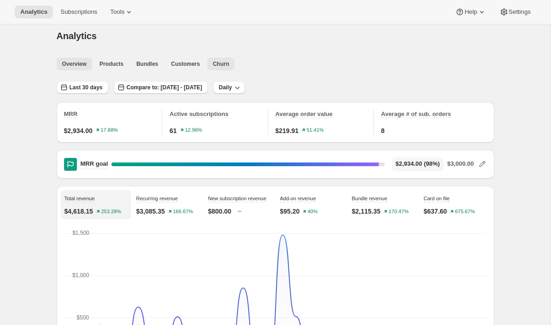
click at [220, 66] on span "Churn" at bounding box center [221, 63] width 16 height 7
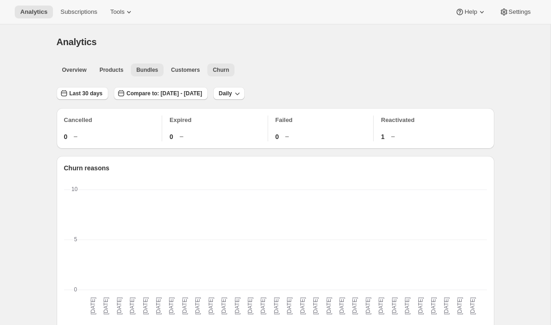
click at [146, 69] on span "Bundles" at bounding box center [147, 69] width 22 height 7
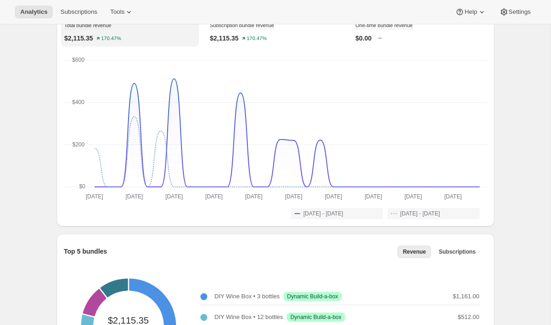
scroll to position [77, 0]
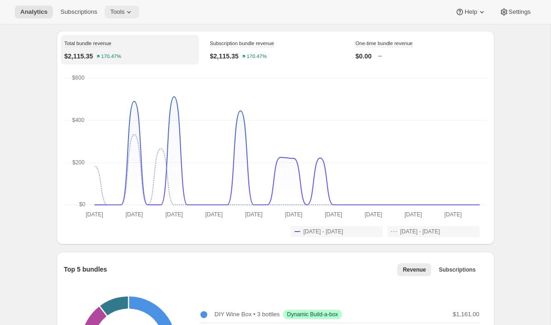
click at [122, 11] on span "Tools" at bounding box center [117, 11] width 14 height 7
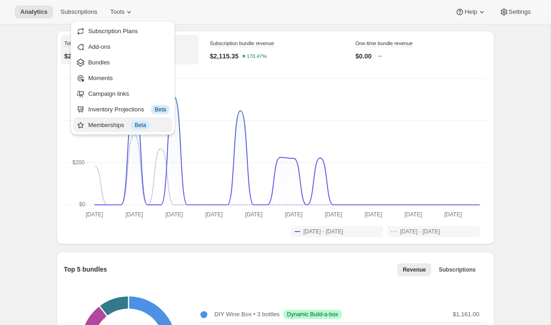
click at [101, 121] on div "Memberships Info Beta" at bounding box center [128, 125] width 81 height 9
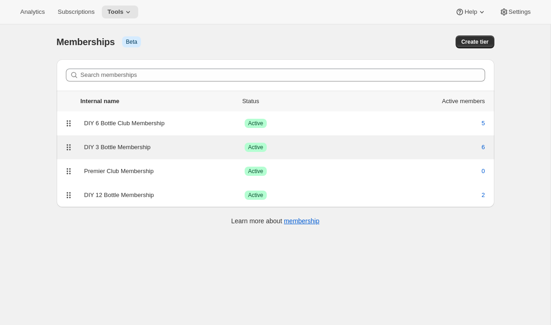
click at [120, 150] on div "DIY 3 Bottle Membership" at bounding box center [164, 147] width 160 height 9
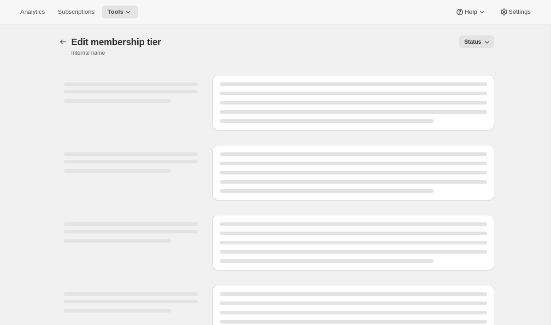
select select "variants"
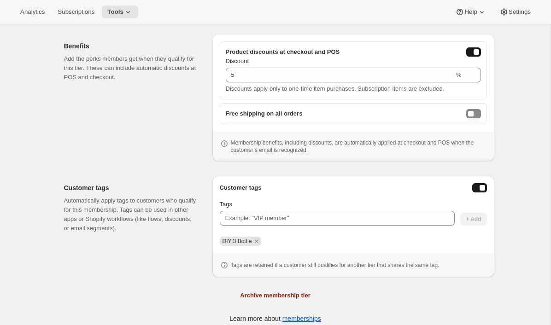
scroll to position [277, 0]
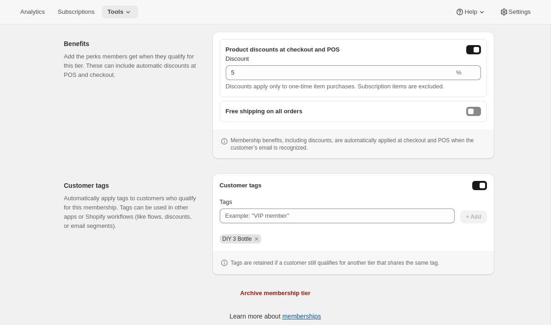
click at [129, 11] on icon at bounding box center [127, 11] width 9 height 9
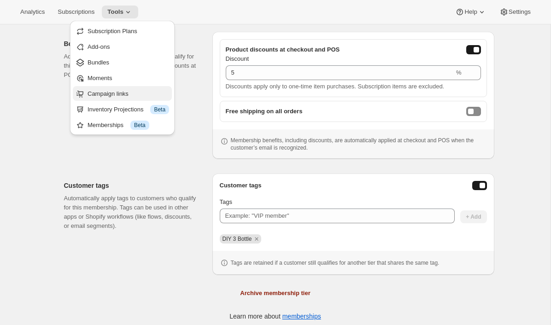
click at [121, 93] on span "Campaign links" at bounding box center [107, 93] width 41 height 7
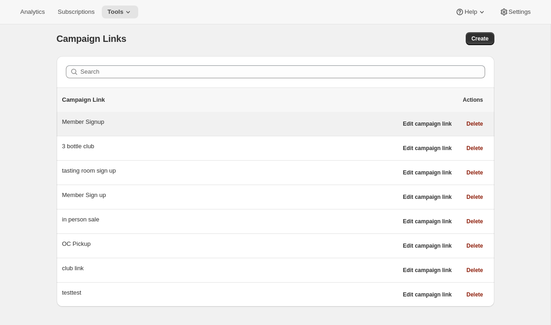
scroll to position [3, 0]
click at [93, 123] on div "Member Signup" at bounding box center [229, 122] width 335 height 9
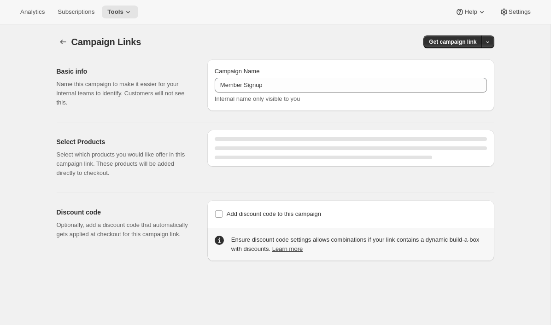
select select "gid://shopify/SellingPlan/7445479460"
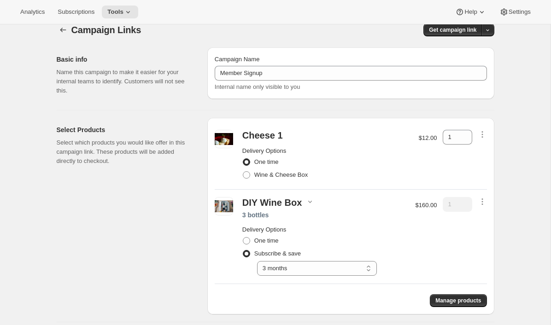
scroll to position [24, 0]
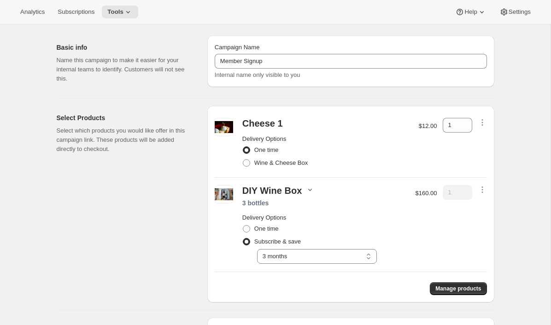
click at [308, 189] on icon "button" at bounding box center [310, 190] width 4 height 2
drag, startPoint x: 309, startPoint y: 221, endPoint x: 321, endPoint y: 229, distance: 14.9
click at [321, 229] on div "The Boss 1 Hipster 1 The Boss Rosé 1" at bounding box center [307, 218] width 44 height 28
click at [322, 229] on span "The Boss Rosé" at bounding box center [305, 226] width 41 height 7
click at [176, 152] on p "Select which products you would like offer in this campaign link. These product…" at bounding box center [125, 140] width 136 height 28
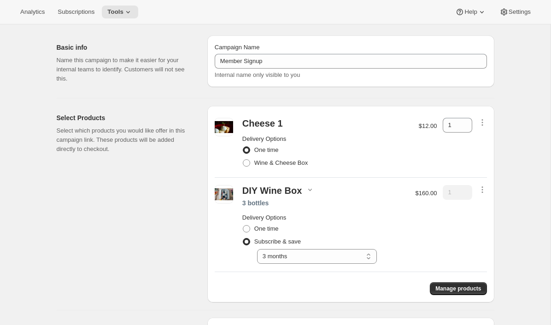
scroll to position [0, 0]
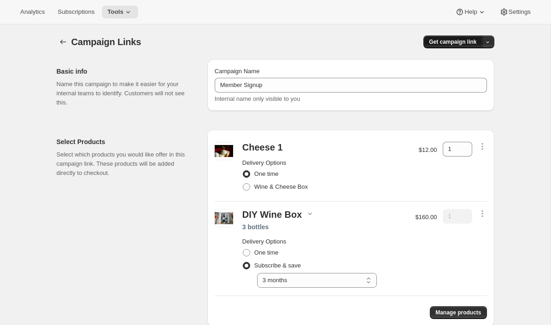
click at [451, 40] on span "Get campaign link" at bounding box center [452, 41] width 47 height 7
click at [465, 73] on span "QR Code" at bounding box center [474, 76] width 25 height 7
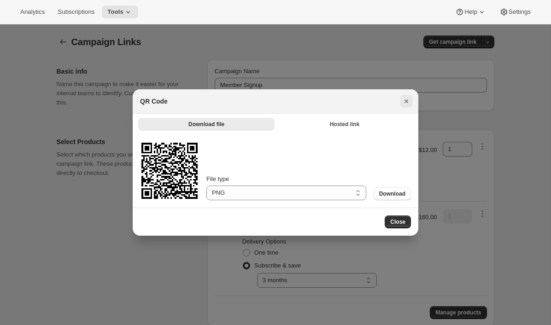
click at [407, 99] on icon "Close" at bounding box center [406, 101] width 4 height 4
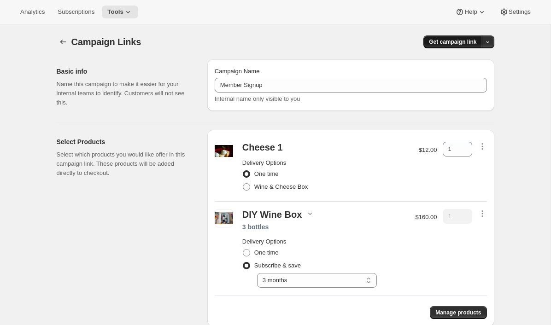
click at [453, 45] on span "Get campaign link" at bounding box center [452, 41] width 47 height 7
click at [465, 65] on button "Copy Link" at bounding box center [469, 60] width 44 height 15
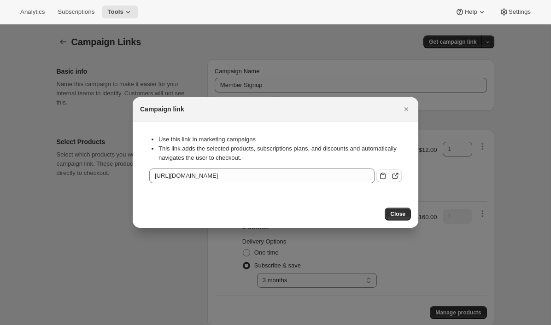
click at [396, 177] on icon ":rg8:" at bounding box center [395, 177] width 6 height 6
click at [406, 111] on icon "Close" at bounding box center [405, 108] width 9 height 9
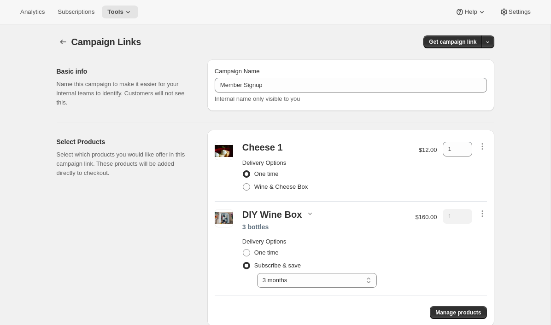
click at [300, 215] on div "DIY Wine Box" at bounding box center [324, 215] width 164 height 12
